Goal: Task Accomplishment & Management: Use online tool/utility

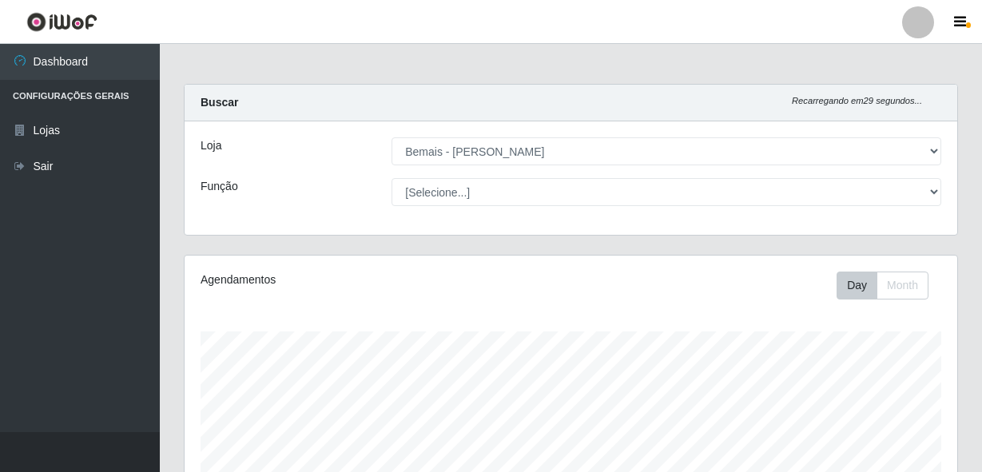
click at [106, 163] on link "Sair" at bounding box center [80, 167] width 160 height 36
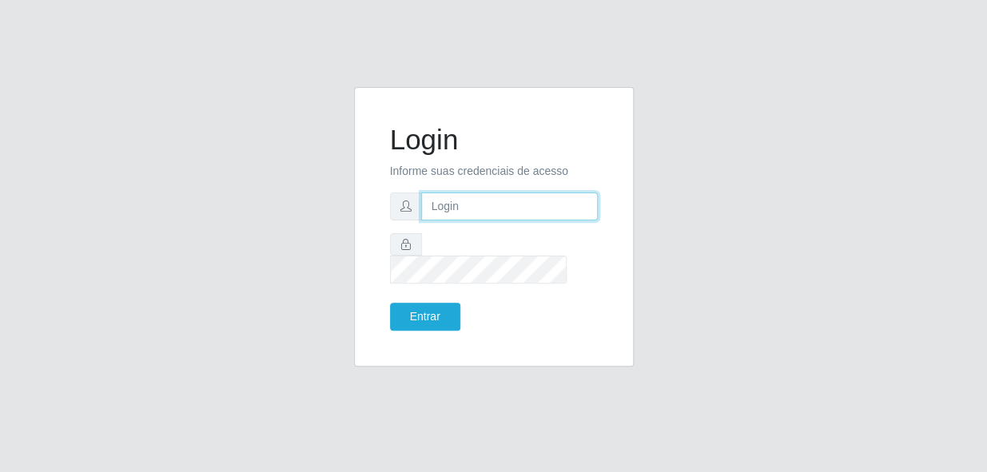
type input "gyovana@bemais"
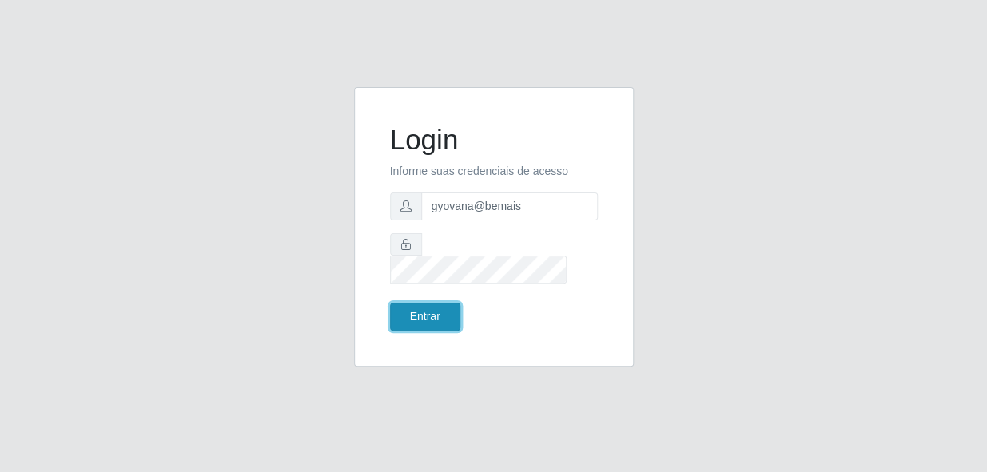
click at [430, 303] on button "Entrar" at bounding box center [425, 317] width 70 height 28
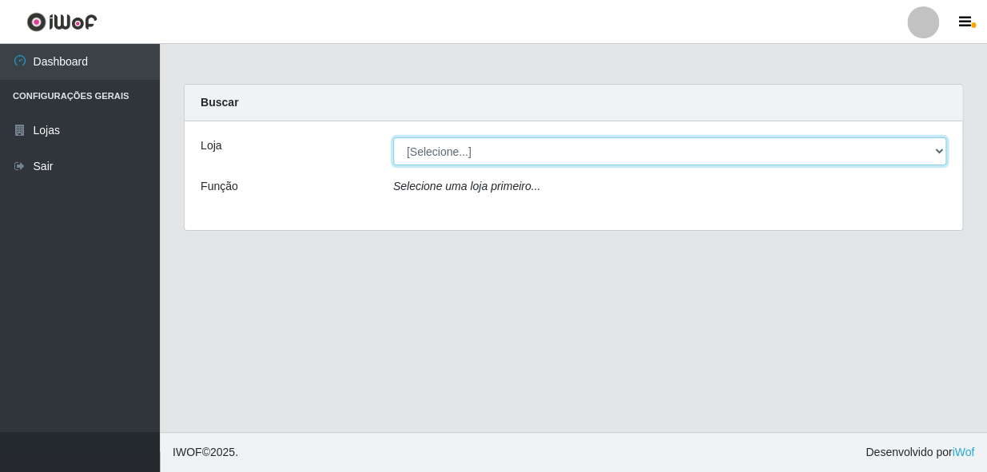
click at [588, 157] on select "[Selecione...] [PERSON_NAME]" at bounding box center [669, 151] width 553 height 28
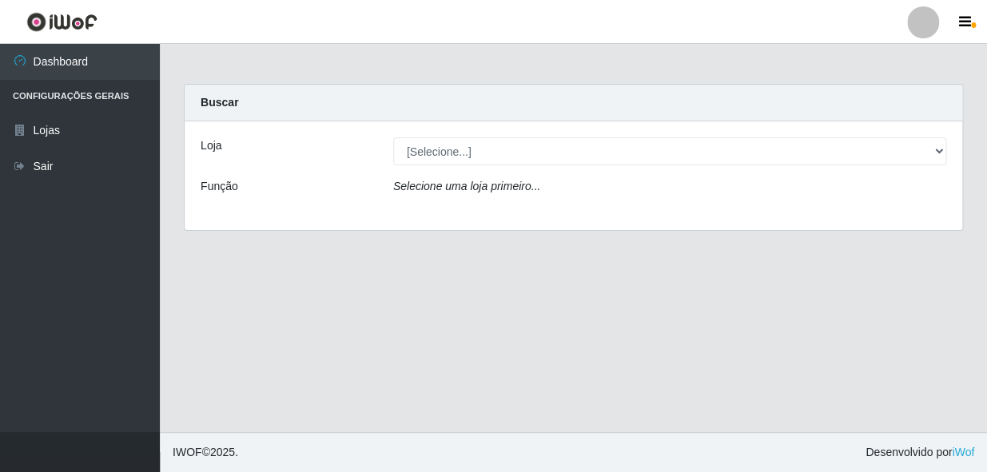
click at [568, 216] on div "Loja [Selecione...] [PERSON_NAME] Função Selecione uma loja primeiro..." at bounding box center [574, 176] width 778 height 109
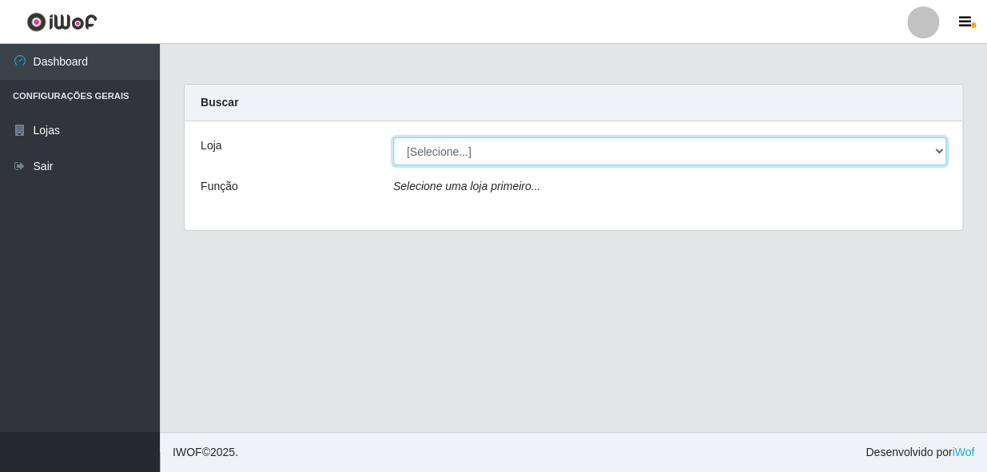
click at [542, 137] on select "[Selecione...] [PERSON_NAME]" at bounding box center [669, 151] width 553 height 28
select select "230"
click at [393, 137] on select "[Selecione...] [PERSON_NAME]" at bounding box center [669, 151] width 553 height 28
